Goal: Task Accomplishment & Management: Complete application form

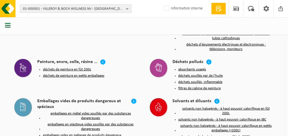
click at [102, 7] on span "01-000001 - VILLEROY & BOCH WELLNESS NV - ROESELARE" at bounding box center [73, 9] width 101 height 9
type input "TRP"
click at [86, 10] on span "01-000001 - VILLEROY & BOCH WELLNESS NV - ROESELARE" at bounding box center [73, 9] width 101 height 9
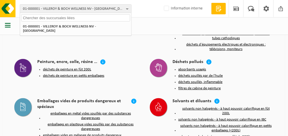
click at [63, 16] on input "text" at bounding box center [75, 17] width 109 height 7
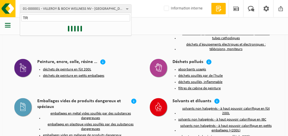
type input "T"
click at [124, 18] on input "CHARVE" at bounding box center [75, 17] width 109 height 7
type input "CHARVE"
click at [85, 7] on span "01-000001 - VILLEROY & BOCH WELLNESS NV - [GEOGRAPHIC_DATA]" at bounding box center [73, 9] width 101 height 9
click at [60, 10] on span "01-000001 - VILLEROY & BOCH WELLNESS NV - [GEOGRAPHIC_DATA]" at bounding box center [73, 9] width 101 height 9
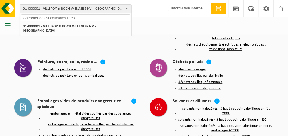
click at [57, 19] on input "text" at bounding box center [75, 17] width 109 height 7
paste input "10-799310"
type input "10-799310"
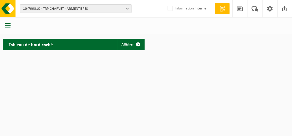
click at [8, 24] on span "button" at bounding box center [8, 25] width 6 height 6
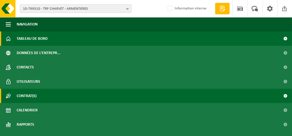
click at [26, 95] on span "Contrat(s)" at bounding box center [27, 96] width 20 height 14
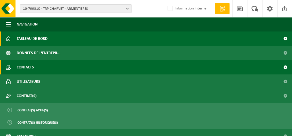
click at [26, 66] on span "Contacts" at bounding box center [25, 67] width 17 height 14
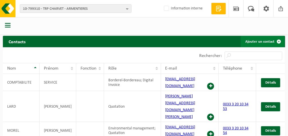
click at [259, 40] on link "Ajouter un contact" at bounding box center [263, 41] width 44 height 11
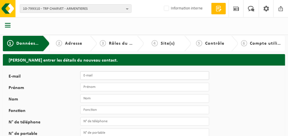
click at [111, 76] on input "E-mail" at bounding box center [144, 75] width 129 height 9
click at [97, 75] on input "E-mail" at bounding box center [144, 75] width 129 height 9
paste input "Marina ADDI <marina.addi@trp-charvet.com>"
drag, startPoint x: 105, startPoint y: 75, endPoint x: 79, endPoint y: 76, distance: 26.4
click at [79, 76] on div "E-mail Marina ADDI <marina.addi@trp-charvet.com>" at bounding box center [112, 75] width 207 height 9
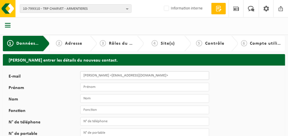
type input "marina.addi@trp-charvet.com>"
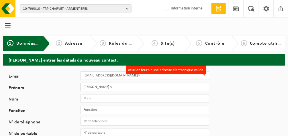
click at [104, 87] on input "Marina ADDI <" at bounding box center [144, 87] width 129 height 9
click at [110, 87] on input "Marina ADDI <" at bounding box center [144, 87] width 129 height 9
type input "[PERSON_NAME]"
click at [137, 77] on input "marina.addi@trp-charvet.com>" at bounding box center [144, 75] width 129 height 9
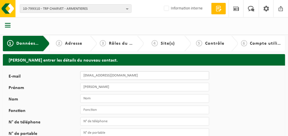
type input "[EMAIL_ADDRESS][DOMAIN_NAME]"
drag, startPoint x: 104, startPoint y: 88, endPoint x: 95, endPoint y: 88, distance: 8.6
click at [95, 88] on input "[PERSON_NAME]" at bounding box center [144, 87] width 129 height 9
type input "Marina"
type input "ADDI"
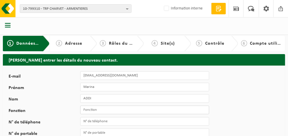
click at [102, 109] on input "Fonction" at bounding box center [144, 110] width 129 height 9
type input "Assistante qualité"
click at [100, 123] on input "N° de téléphone" at bounding box center [144, 121] width 129 height 9
click at [85, 119] on input "N° de téléphone" at bounding box center [144, 121] width 129 height 9
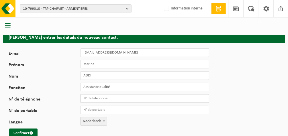
click at [111, 99] on input "N° de téléphone" at bounding box center [144, 98] width 129 height 9
paste input "+33 (0)3 20 10 34 53"
type input "+33 3 20 10 34 53"
click at [96, 121] on span "Nederlands" at bounding box center [94, 122] width 26 height 8
select select "1"
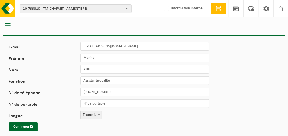
scroll to position [33, 0]
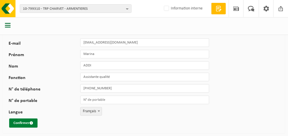
click at [23, 122] on button "Confirmer" at bounding box center [23, 123] width 28 height 9
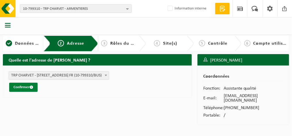
click at [24, 87] on button "Confirmer" at bounding box center [23, 87] width 28 height 9
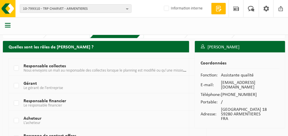
scroll to position [23, 0]
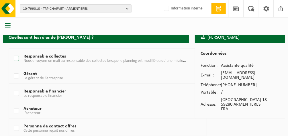
click at [15, 57] on label "Responsable collectes Nous envoyons un mali au responsable des collectes lorsqu…" at bounding box center [101, 59] width 176 height 9
click at [12, 52] on input "Responsable collectes Nous envoyons un mali au responsable des collectes lorsqu…" at bounding box center [11, 51] width 0 height 0
checkbox input "true"
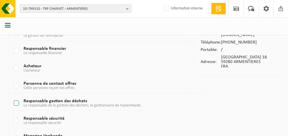
scroll to position [69, 0]
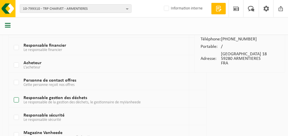
click at [14, 99] on label "Responsable gestion des déchets Le responsable de la gestion des déchets, le ge…" at bounding box center [101, 100] width 176 height 9
click at [12, 93] on input "Responsable gestion des déchets Le responsable de la gestion des déchets, le ge…" at bounding box center [11, 93] width 0 height 0
checkbox input "true"
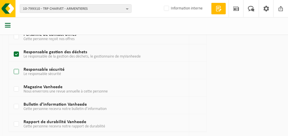
click at [18, 70] on label "Responsable sécurité Le responsable sécurité" at bounding box center [101, 72] width 176 height 9
click at [12, 65] on input "Responsable sécurité Le responsable sécurité" at bounding box center [11, 65] width 0 height 0
checkbox input "true"
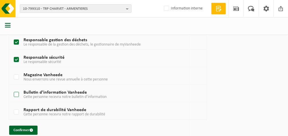
scroll to position [133, 0]
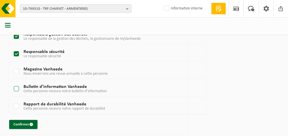
click at [13, 85] on label "Bulletin d’information Vanheede Cette personne recevra notre bulletin d’informa…" at bounding box center [101, 89] width 176 height 9
click at [12, 82] on input "Bulletin d’information Vanheede Cette personne recevra notre bulletin d’informa…" at bounding box center [11, 82] width 0 height 0
checkbox input "true"
click at [13, 104] on label "Rapport de durabilité Vanheede Cette personne recevra notre rapport de durabili…" at bounding box center [101, 106] width 176 height 9
click at [12, 100] on input "Rapport de durabilité Vanheede Cette personne recevra notre rapport de durabili…" at bounding box center [11, 99] width 0 height 0
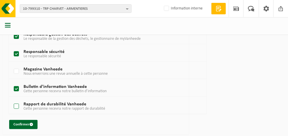
checkbox input "true"
click at [15, 71] on label "Magazine Vanheede Nous enverrons une revue annuelle à cette personne" at bounding box center [101, 71] width 176 height 9
click at [12, 65] on input "Magazine Vanheede Nous enverrons une revue annuelle à cette personne" at bounding box center [11, 64] width 0 height 0
checkbox input "true"
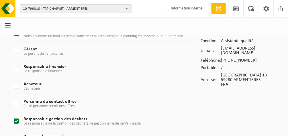
scroll to position [41, 0]
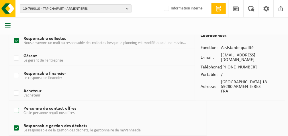
click at [16, 109] on label "Personne de contact offres Cette personne reçoit nos offres" at bounding box center [101, 111] width 176 height 9
click at [12, 104] on input "Personne de contact offres Cette personne reçoit nos offres" at bounding box center [11, 104] width 0 height 0
checkbox input "true"
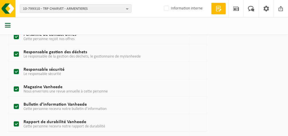
scroll to position [133, 0]
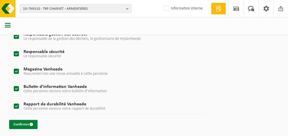
click at [21, 122] on button "Confirmer" at bounding box center [23, 124] width 28 height 9
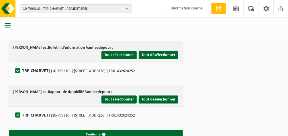
scroll to position [232, 0]
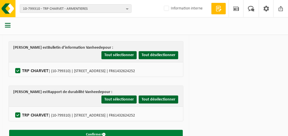
click at [103, 133] on span "submit" at bounding box center [104, 135] width 4 height 4
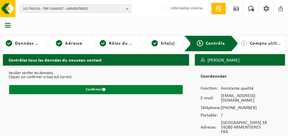
click at [98, 88] on button "Confirmer" at bounding box center [96, 89] width 174 height 9
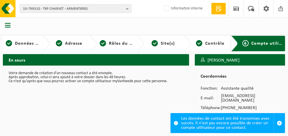
click at [130, 88] on div "Votre demande de création d'un nouveau contact a été envoyée. Après approbation…" at bounding box center [96, 78] width 187 height 24
click at [280, 122] on span "button" at bounding box center [279, 123] width 5 height 5
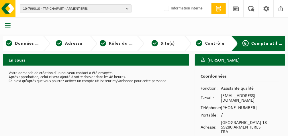
click at [8, 24] on span "button" at bounding box center [8, 25] width 6 height 6
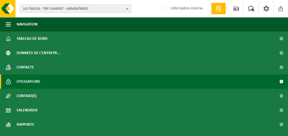
click at [23, 81] on span "Utilisateurs" at bounding box center [29, 82] width 24 height 14
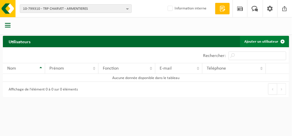
click at [254, 42] on link "Ajouter un utilisateur" at bounding box center [264, 41] width 49 height 11
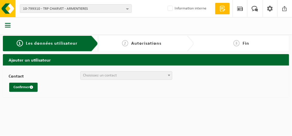
click at [108, 76] on span "Choisissez un contact" at bounding box center [100, 75] width 34 height 4
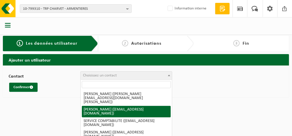
select select "114765"
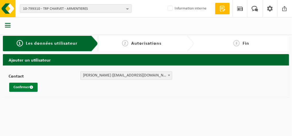
click at [29, 85] on button "Confirmer" at bounding box center [23, 87] width 28 height 9
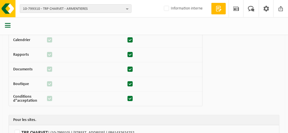
scroll to position [146, 0]
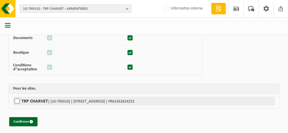
click at [17, 99] on label"] "TRP CHARVET | (10-799310) | [GEOGRAPHIC_DATA] 18, 59280 ARMENTIERES | FR6143262…" at bounding box center [144, 101] width 262 height 9
click at [17, 99] on input "TRP CHARVET | (10-799310) | [GEOGRAPHIC_DATA] 18, 59280 ARMENTIERES | FR6143262…" at bounding box center [157, 101] width 288 height 9
checkbox input "true"
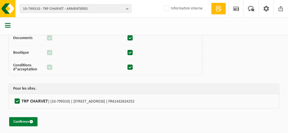
click at [24, 119] on button "Confirmer" at bounding box center [23, 121] width 28 height 9
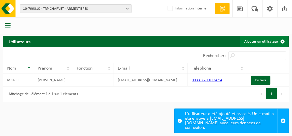
click at [253, 42] on link "Ajouter un utilisateur" at bounding box center [264, 41] width 49 height 11
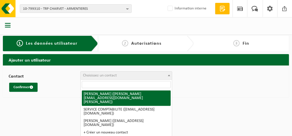
click at [120, 77] on span "Choisissez un contact" at bounding box center [126, 76] width 91 height 8
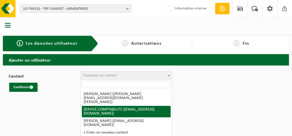
select select "114831"
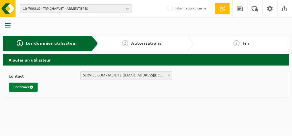
click at [26, 87] on button "Confirmer" at bounding box center [23, 87] width 28 height 9
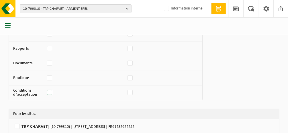
scroll to position [115, 0]
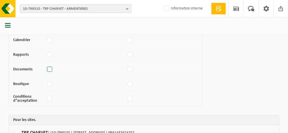
click at [49, 68] on label at bounding box center [50, 69] width 8 height 9
click at [46, 68] on input "checkbox" at bounding box center [46, 67] width 0 height 4
checkbox input "true"
click at [49, 53] on label at bounding box center [50, 55] width 8 height 9
click at [46, 53] on input "checkbox" at bounding box center [46, 52] width 0 height 4
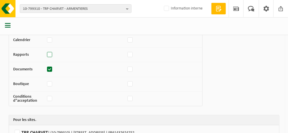
checkbox input "true"
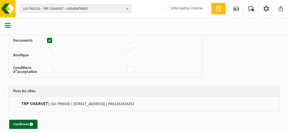
scroll to position [146, 0]
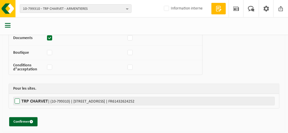
click at [18, 98] on label"] "TRP CHARVET | (10-799310) | RUE DE STRASBOURG 18, 59280 ARMENTIERES | FR6143262…" at bounding box center [144, 101] width 262 height 9
click at [18, 98] on input "TRP CHARVET | (10-799310) | RUE DE STRASBOURG 18, 59280 ARMENTIERES | FR6143262…" at bounding box center [157, 101] width 288 height 9
checkbox input "true"
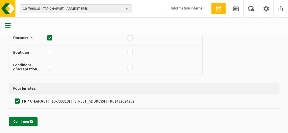
click at [26, 119] on button "Confirmer" at bounding box center [23, 121] width 28 height 9
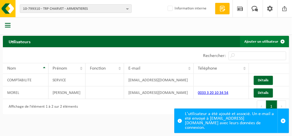
click at [257, 41] on link "Ajouter un utilisateur" at bounding box center [264, 41] width 49 height 11
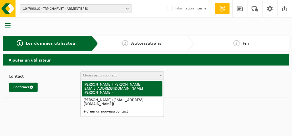
click at [101, 77] on span "Choisissez un contact" at bounding box center [100, 75] width 34 height 4
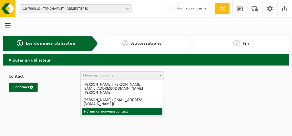
select select "0"
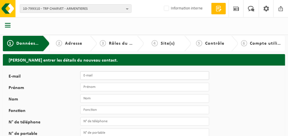
click at [100, 79] on input "E-mail" at bounding box center [144, 75] width 129 height 9
click at [58, 74] on label "E-mail" at bounding box center [45, 77] width 72 height 6
click at [80, 74] on input "E-mail" at bounding box center [144, 75] width 129 height 9
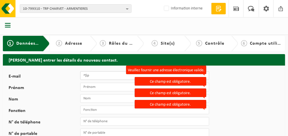
type input "^$p^""
